Goal: Task Accomplishment & Management: Manage account settings

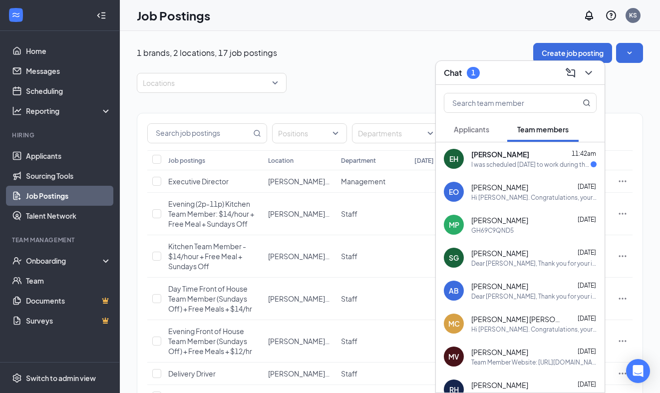
click at [512, 163] on div "I was scheduled [DATE] to work during the time I go to my two day a week school…" at bounding box center [530, 164] width 119 height 8
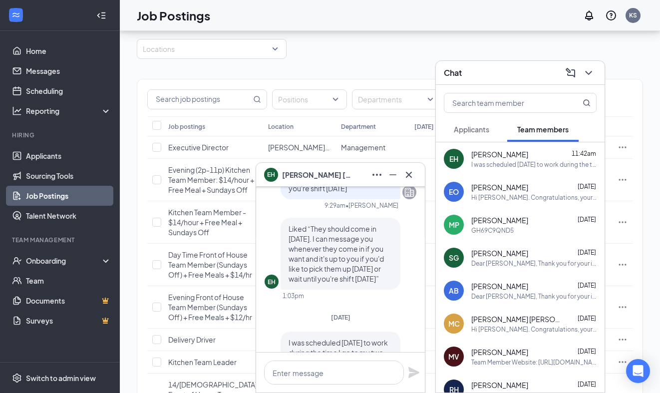
scroll to position [-60, 0]
click at [410, 175] on icon "Cross" at bounding box center [409, 175] width 12 height 12
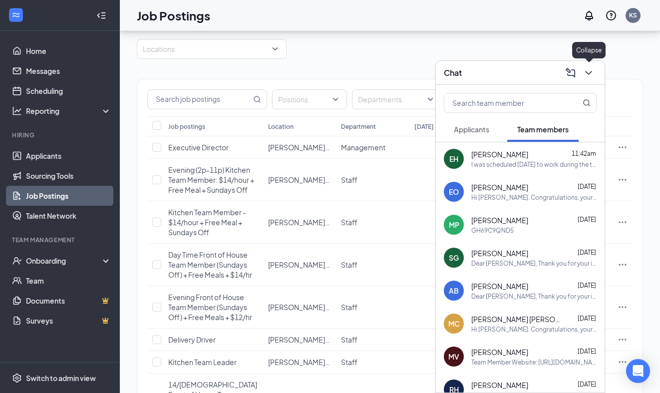
click at [592, 72] on icon "ChevronDown" at bounding box center [589, 73] width 12 height 12
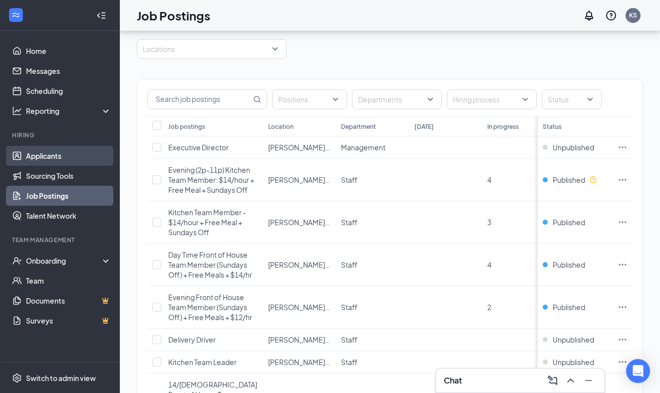
click at [49, 156] on link "Applicants" at bounding box center [68, 156] width 85 height 20
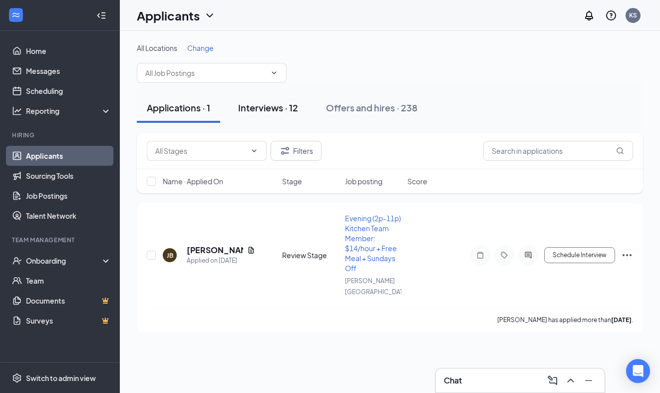
click at [265, 108] on div "Interviews · 12" at bounding box center [268, 107] width 60 height 12
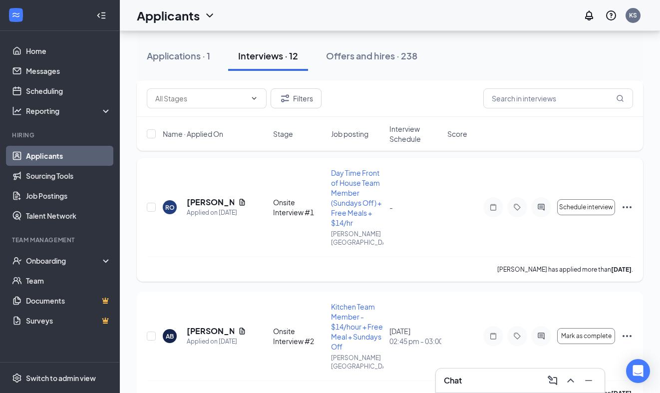
scroll to position [851, 0]
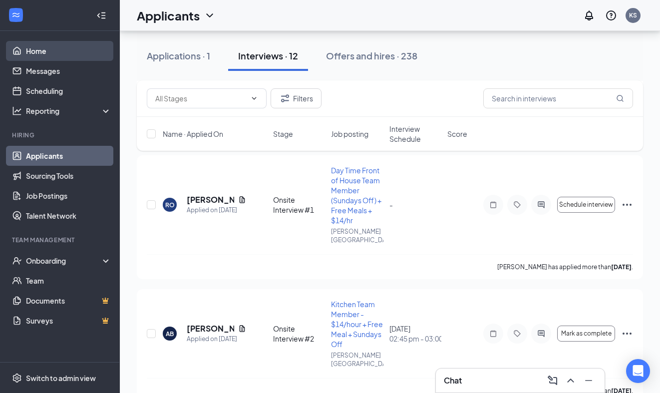
click at [36, 50] on link "Home" at bounding box center [68, 51] width 85 height 20
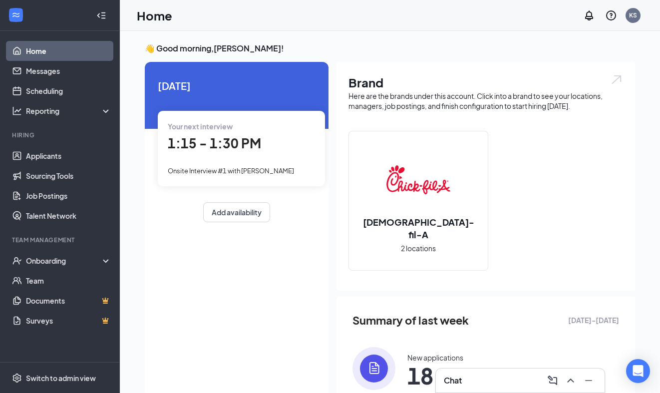
click at [228, 146] on span "1:15 - 1:30 PM" at bounding box center [214, 143] width 93 height 16
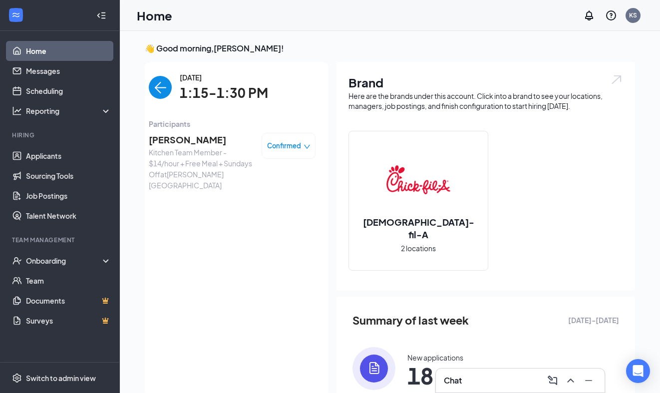
scroll to position [4, 0]
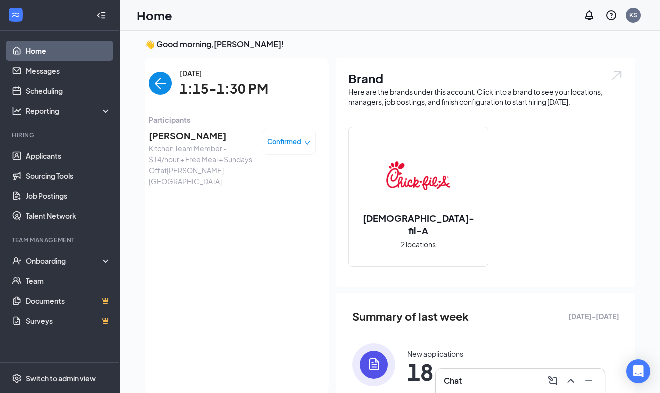
click at [203, 137] on span "[PERSON_NAME]" at bounding box center [201, 136] width 105 height 14
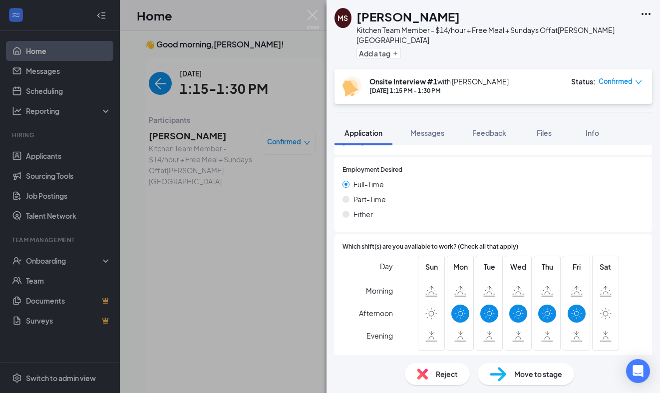
scroll to position [565, 0]
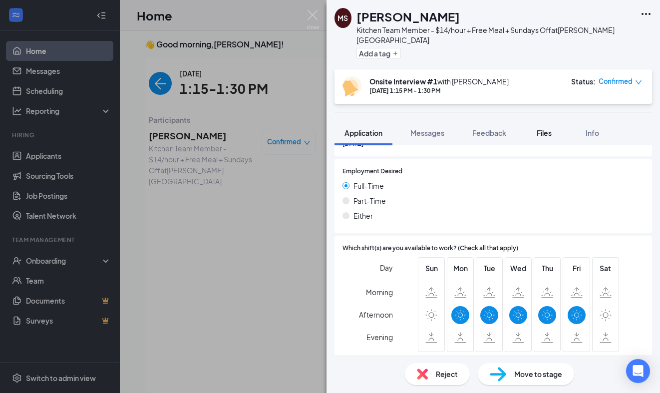
click at [546, 128] on span "Files" at bounding box center [544, 132] width 15 height 9
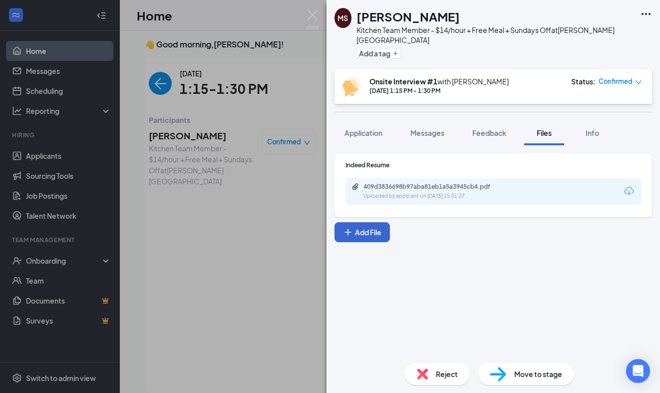
click at [370, 222] on button "Add File" at bounding box center [361, 232] width 55 height 20
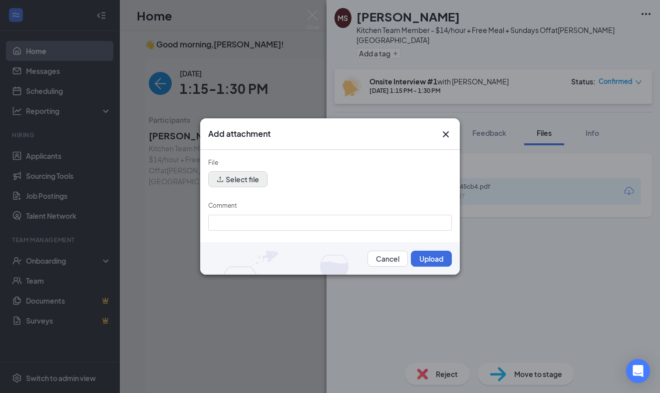
click at [239, 182] on button "Select file" at bounding box center [237, 179] width 59 height 16
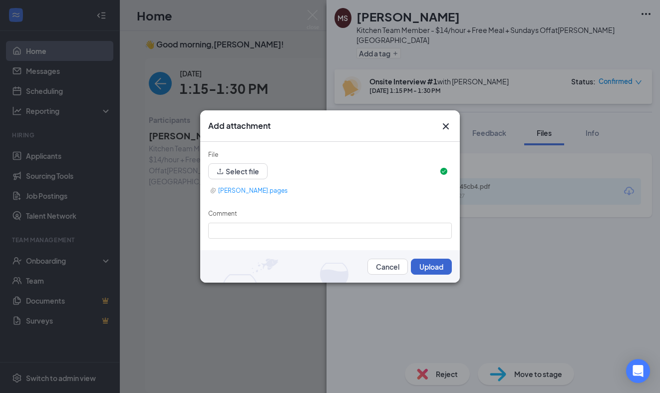
click at [439, 266] on button "Upload" at bounding box center [431, 267] width 41 height 16
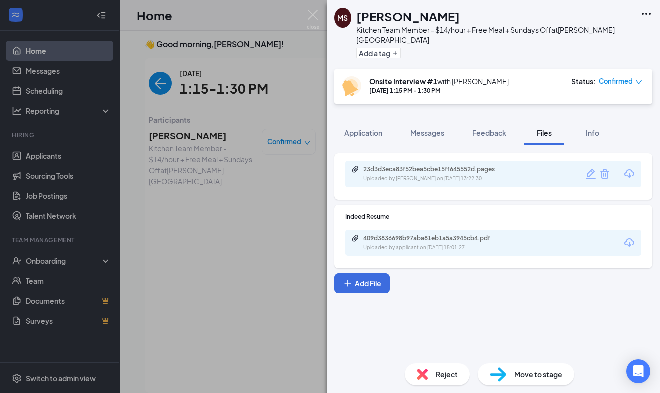
click at [533, 374] on span "Move to stage" at bounding box center [538, 373] width 48 height 11
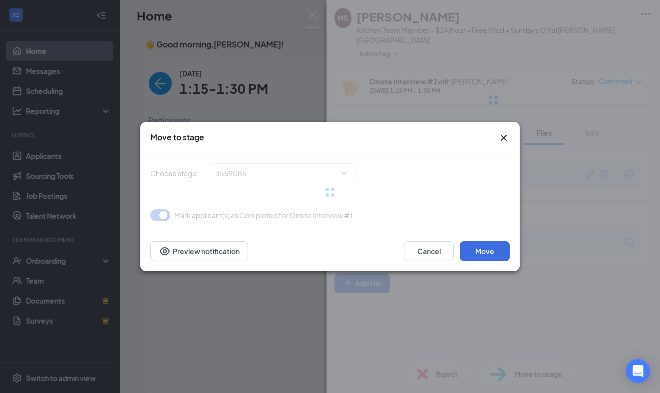
type input "Onsite Interview #2 (next stage)"
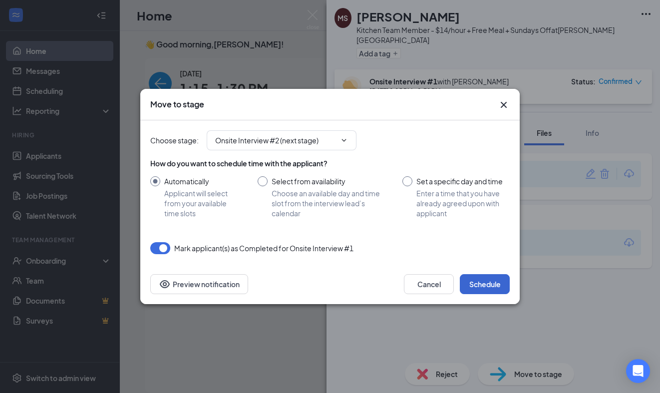
click at [485, 282] on button "Schedule" at bounding box center [485, 284] width 50 height 20
